Goal: Task Accomplishment & Management: Use online tool/utility

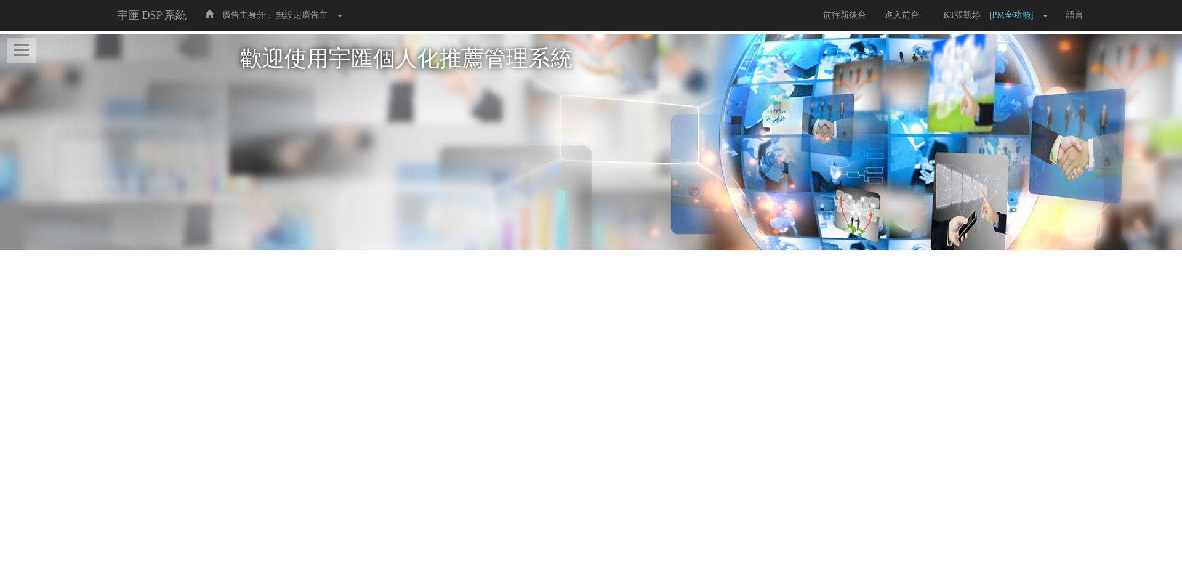
click at [36, 59] on header "歡迎使用宇匯個人化推薦管理系統" at bounding box center [591, 141] width 1182 height 215
click at [15, 57] on icon at bounding box center [21, 49] width 15 height 17
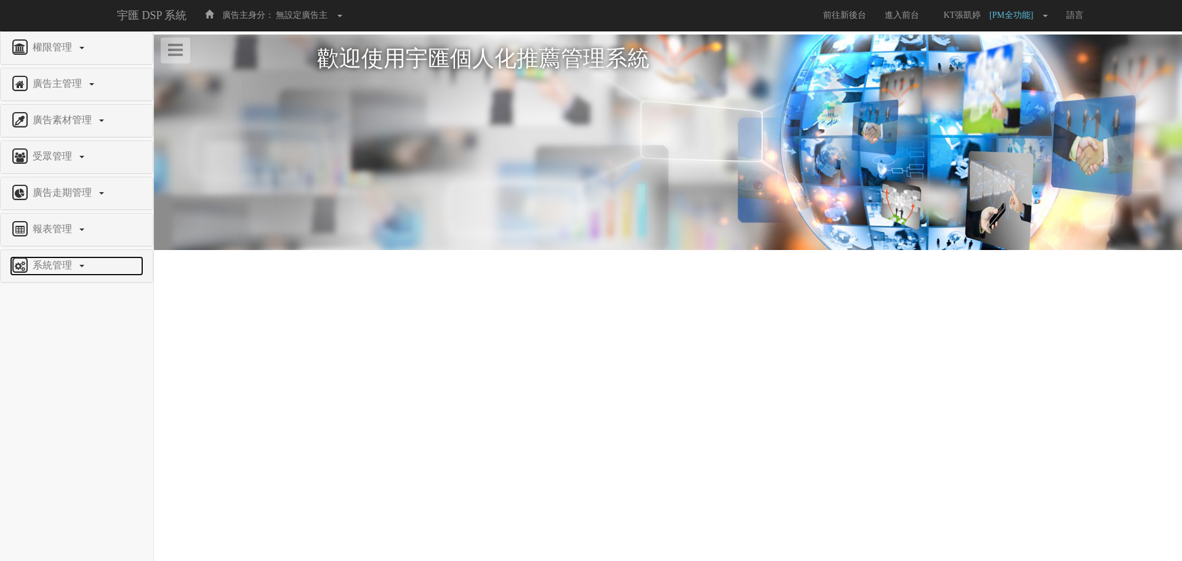
click at [66, 258] on link "系統管理" at bounding box center [77, 266] width 134 height 20
click at [58, 420] on span "廣告驗證設定" at bounding box center [40, 420] width 61 height 9
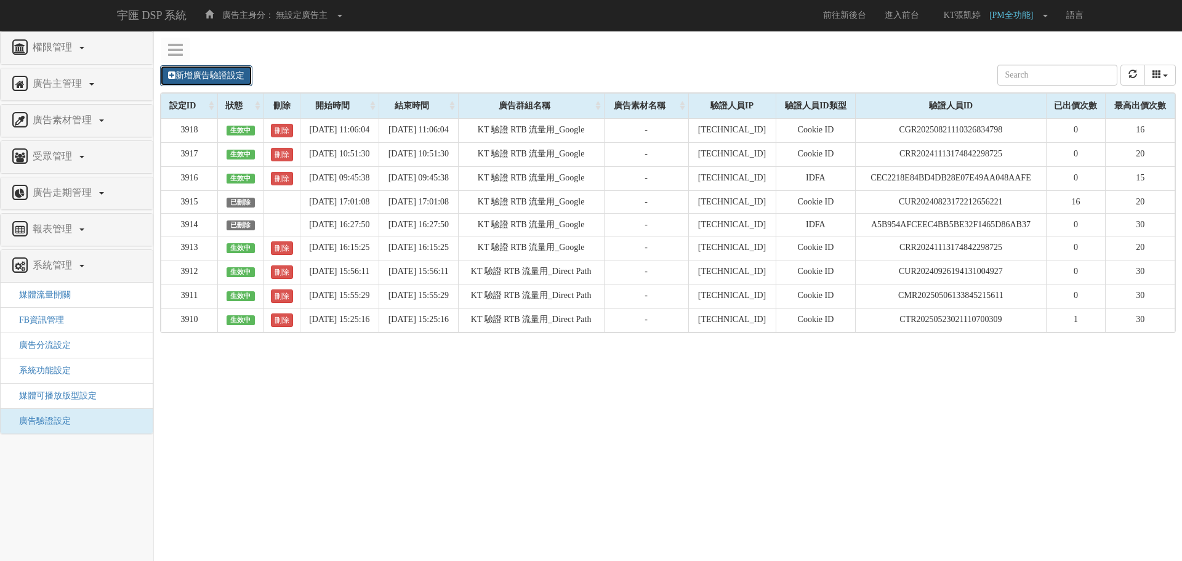
click at [225, 73] on link "新增廣告驗證設定" at bounding box center [206, 75] width 92 height 21
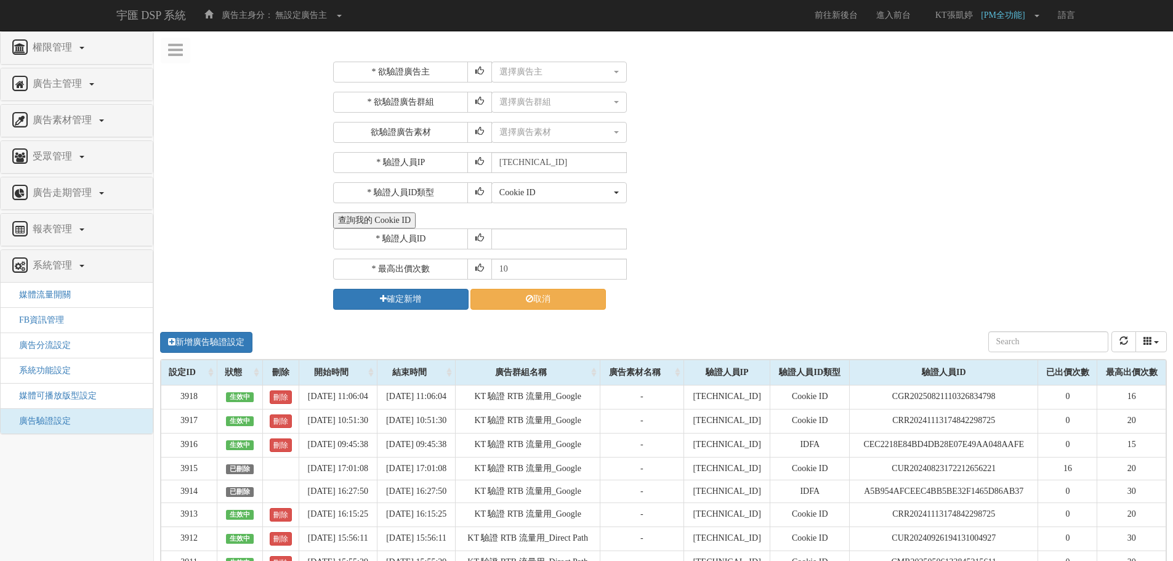
click at [387, 222] on button "查詢我的 Cookie ID" at bounding box center [374, 220] width 82 height 16
